Goal: Complete application form: Complete application form

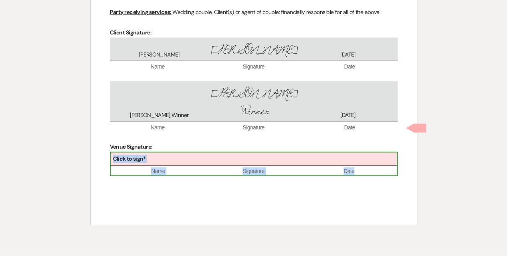
click at [208, 153] on div "Click to sign*" at bounding box center [254, 159] width 286 height 13
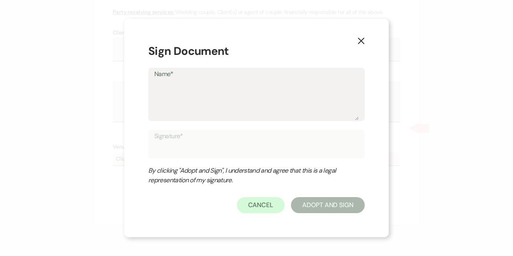
click at [190, 93] on textarea "Name*" at bounding box center [256, 100] width 204 height 40
type textarea "K"
type input "K"
type textarea "Ka"
type input "Ka"
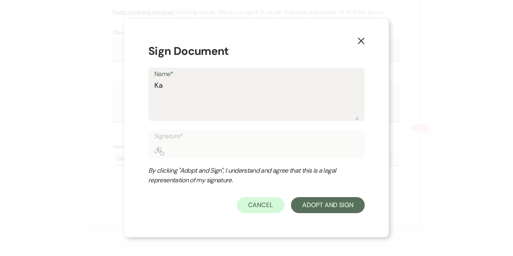
type textarea "Kas"
type input "Kas"
type textarea "Kase"
type input "Kase"
type textarea "[PERSON_NAME]"
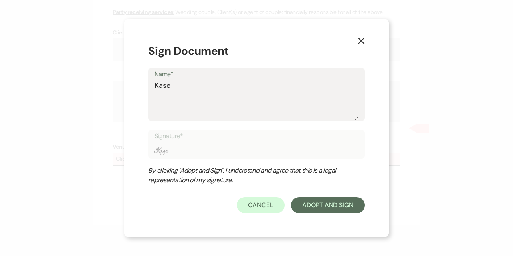
type input "[PERSON_NAME]"
type textarea "[PERSON_NAME]"
type input "[PERSON_NAME]"
type textarea "[PERSON_NAME]"
type input "[PERSON_NAME]"
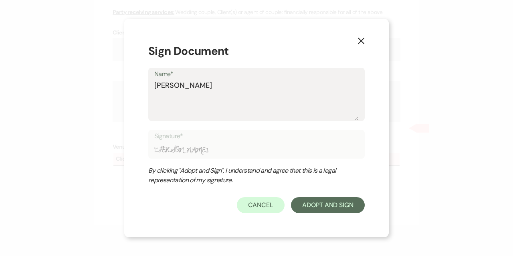
type textarea "[PERSON_NAME]"
type input "[PERSON_NAME]"
type textarea "[PERSON_NAME] M R"
type input "[PERSON_NAME] M R"
type textarea "[PERSON_NAME] M [PERSON_NAME]"
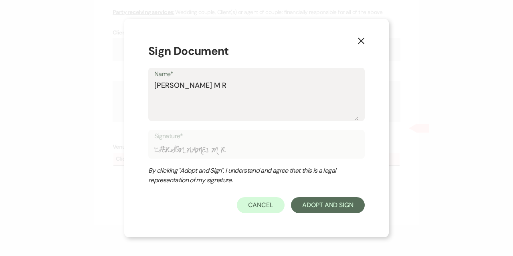
type input "[PERSON_NAME] M [PERSON_NAME]"
type textarea "[PERSON_NAME]"
type input "[PERSON_NAME]"
type textarea "[PERSON_NAME]"
type input "[PERSON_NAME]"
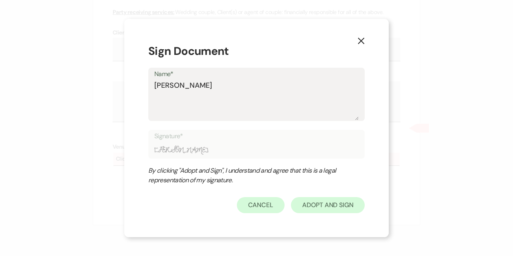
type textarea "[PERSON_NAME]"
click at [325, 204] on button "Adopt And Sign" at bounding box center [328, 205] width 74 height 16
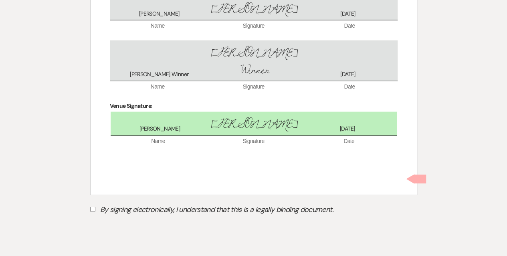
scroll to position [2504, 0]
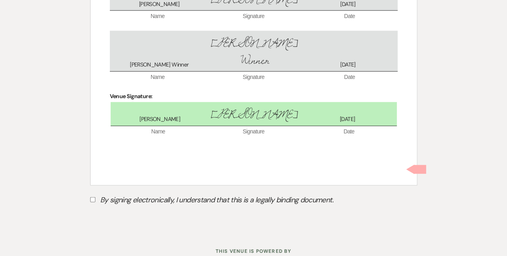
click at [91, 197] on input "By signing electronically, I understand that this is a legally binding document." at bounding box center [92, 199] width 5 height 5
checkbox input "true"
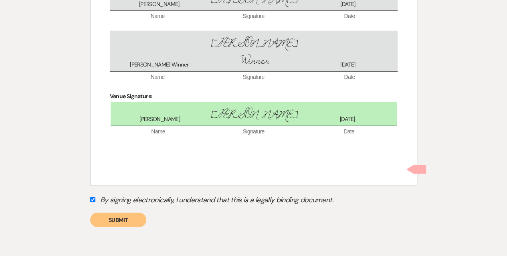
click at [109, 213] on button "Submit" at bounding box center [118, 220] width 56 height 14
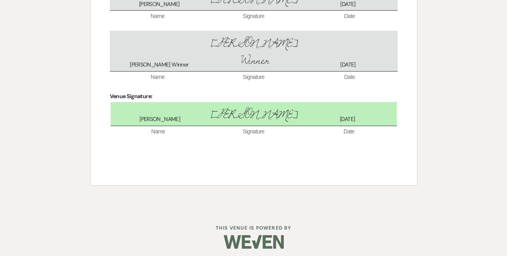
scroll to position [2481, 0]
